Goal: Task Accomplishment & Management: Use online tool/utility

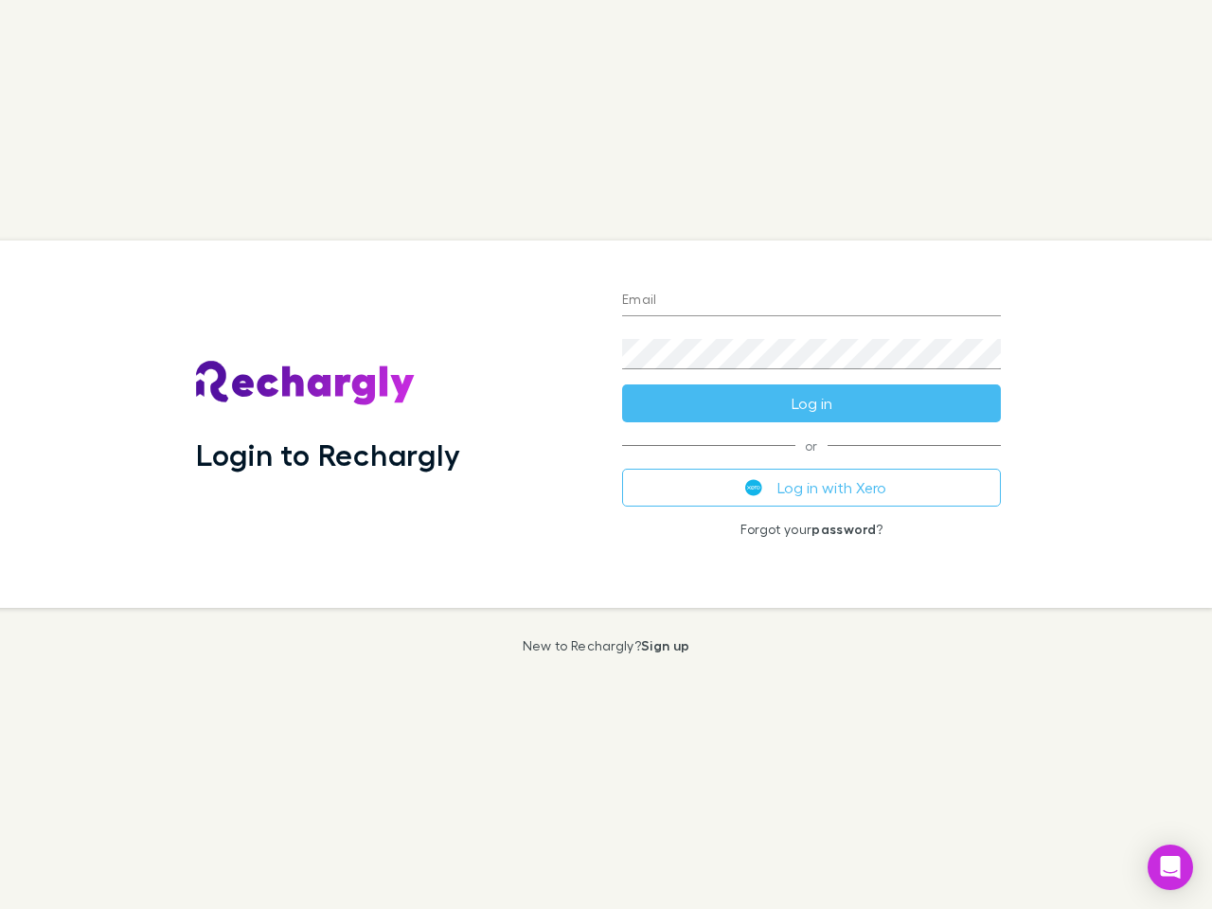
click at [606, 454] on div "Login to Rechargly" at bounding box center [394, 423] width 426 height 367
click at [811, 301] on input "Email" at bounding box center [811, 301] width 379 height 30
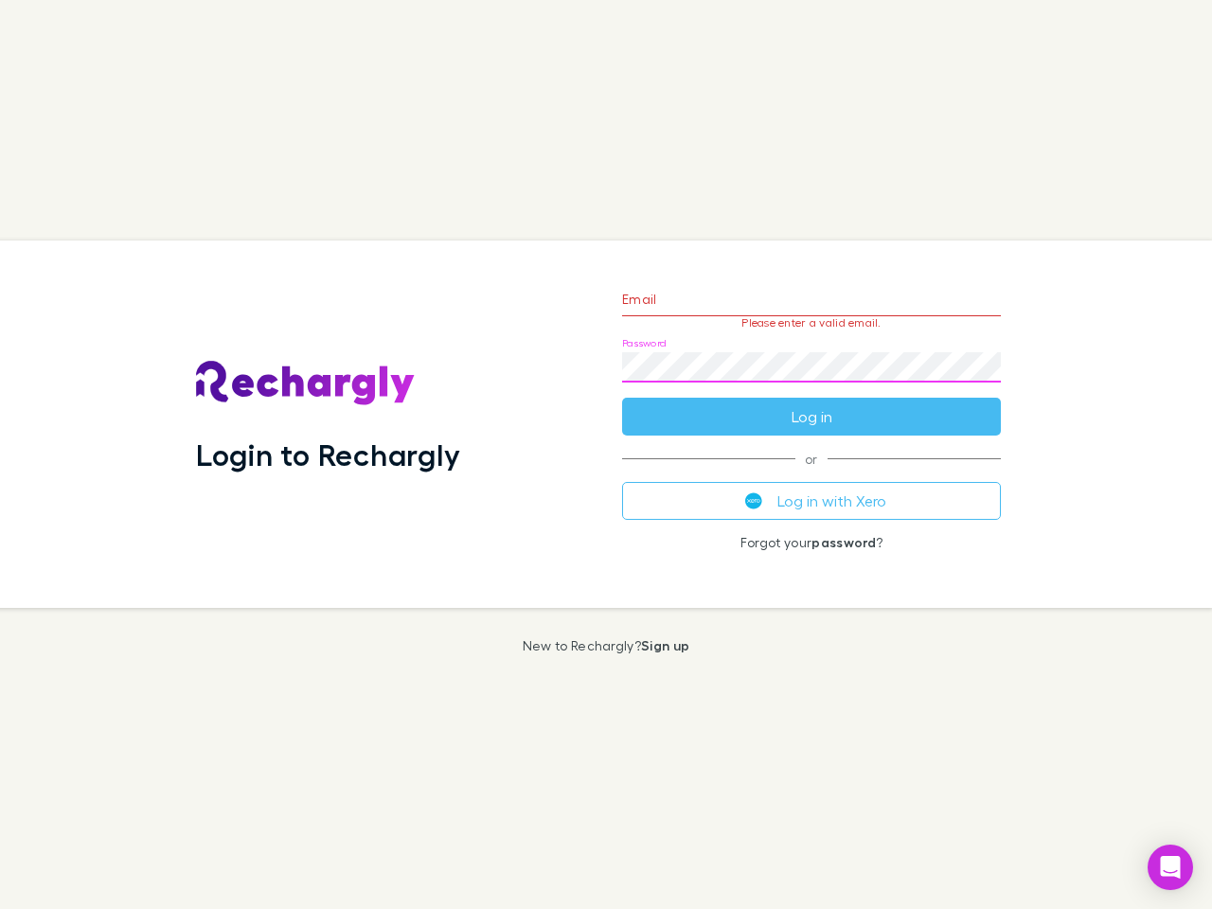
click at [811, 403] on form "Email Please enter a valid email. Password Log in" at bounding box center [811, 353] width 379 height 165
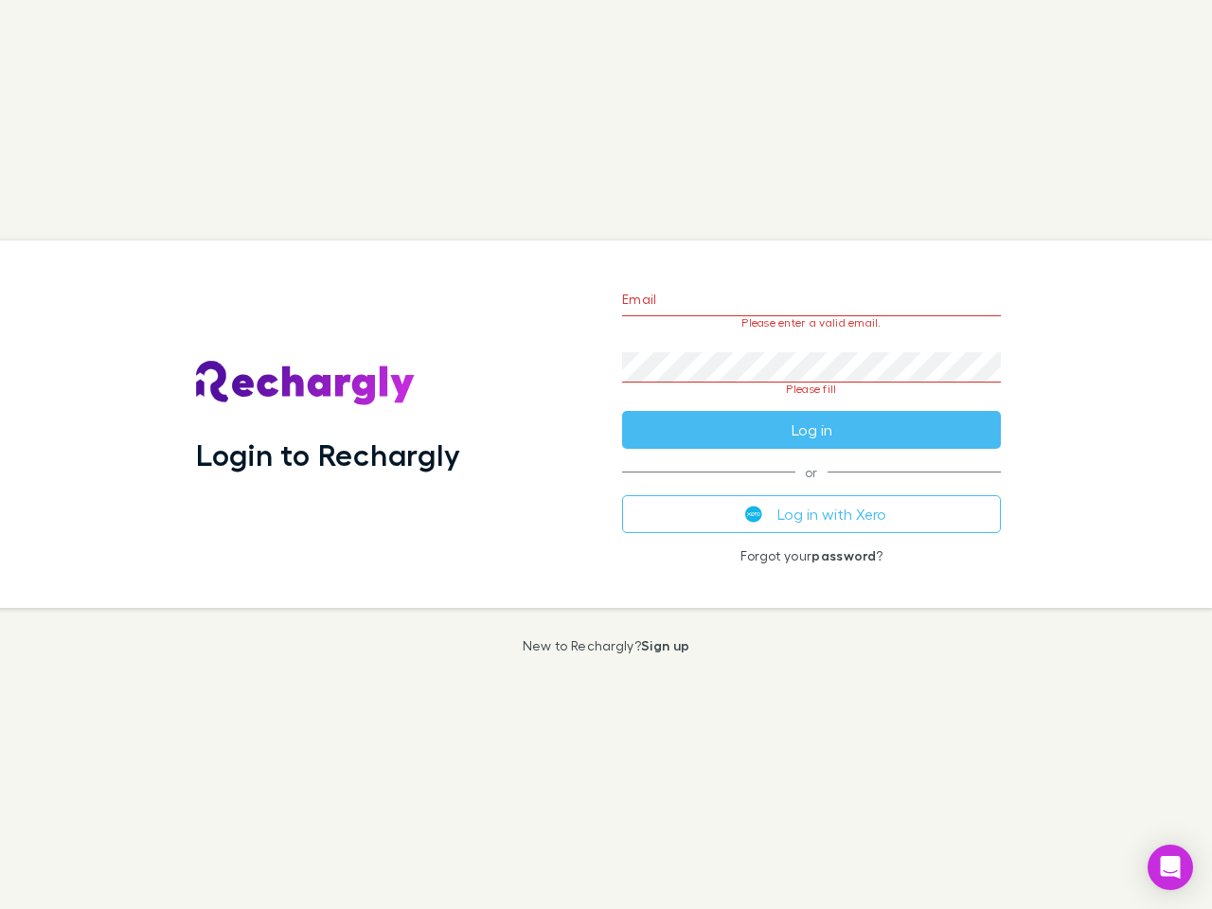
click at [811, 488] on div "Email Please enter a valid email. Password Please fill Log in or Log in with Xe…" at bounding box center [811, 423] width 409 height 367
click at [1170, 867] on icon "Open Intercom Messenger" at bounding box center [1171, 867] width 20 height 23
